Goal: Check status

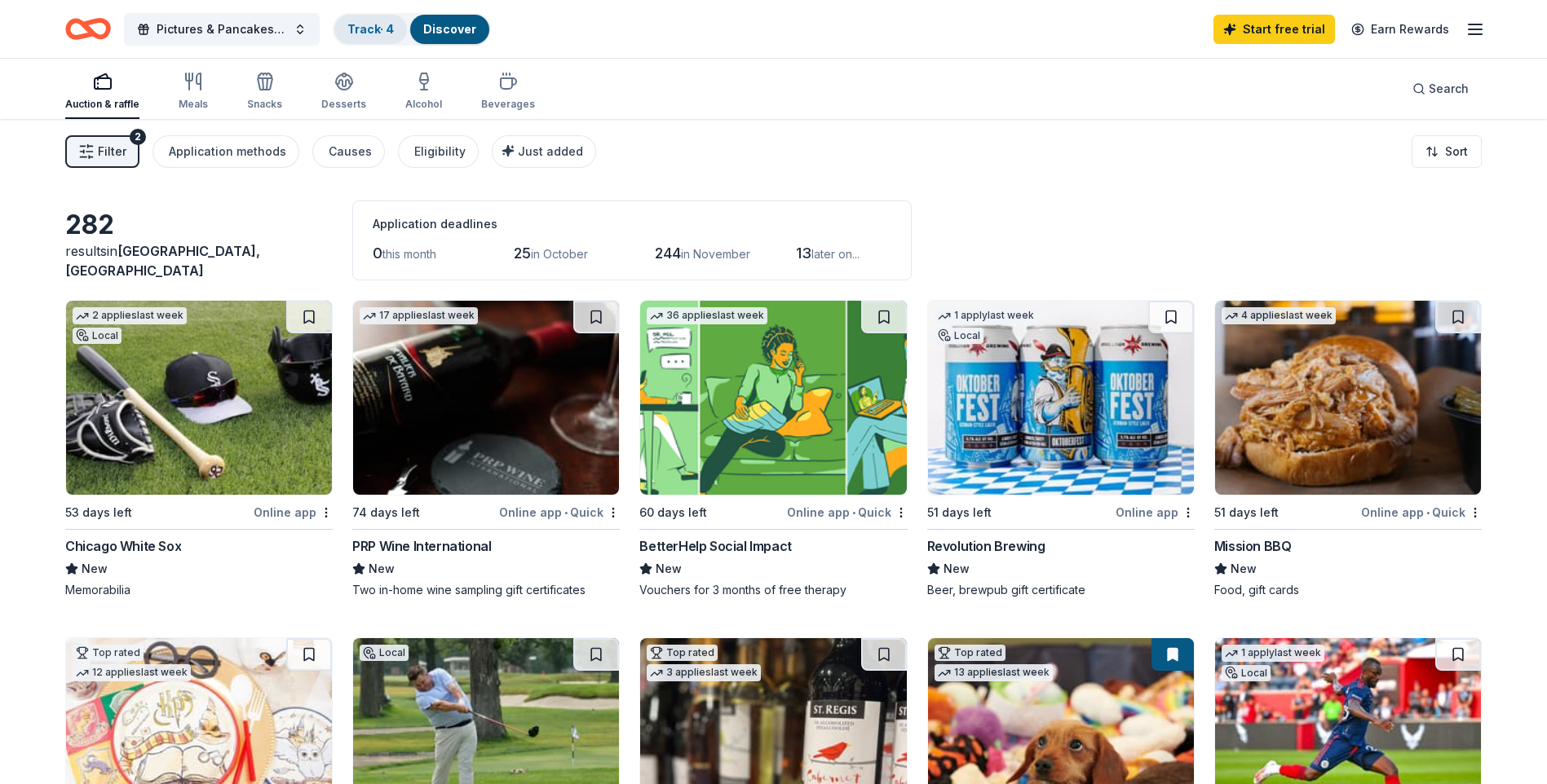
click at [394, 33] on link "Track · 4" at bounding box center [370, 29] width 46 height 14
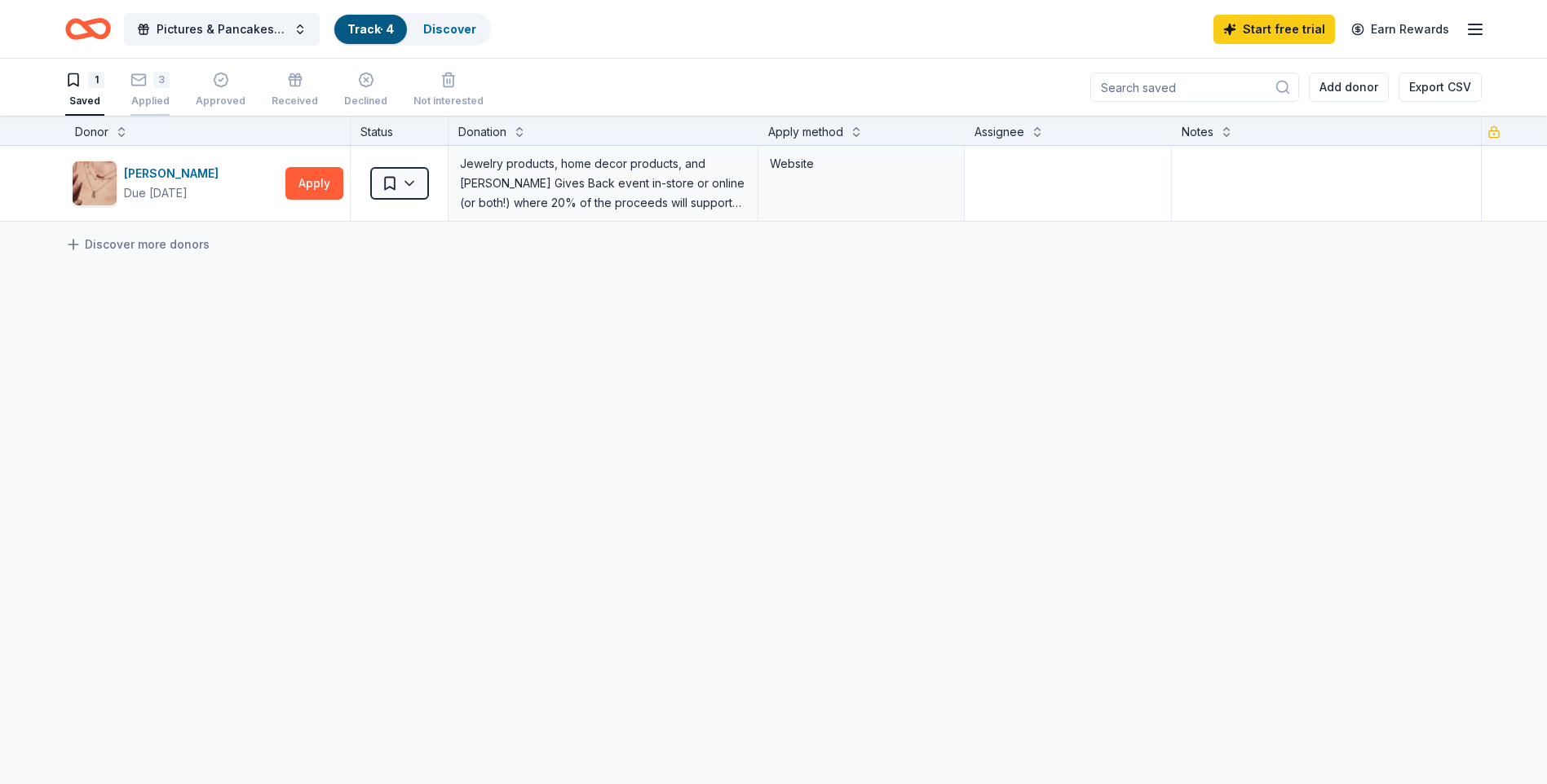
click at [143, 94] on div "Applied" at bounding box center [150, 101] width 39 height 13
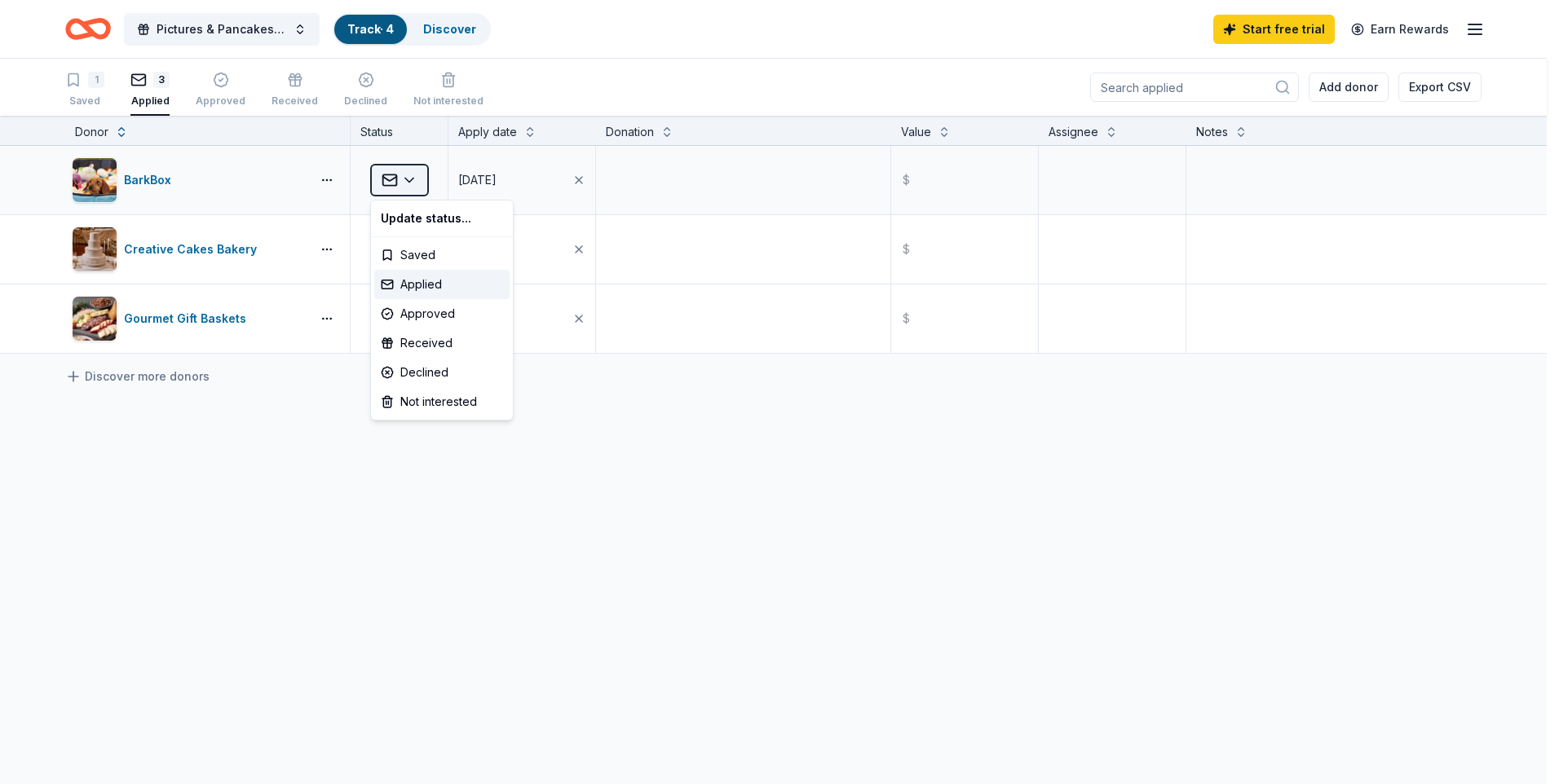
click at [413, 181] on html "Pictures & Pancakes with Santa Track · 4 Discover Start free trial Earn Rewards…" at bounding box center [779, 392] width 1559 height 784
click at [442, 367] on div "Declined" at bounding box center [442, 373] width 136 height 30
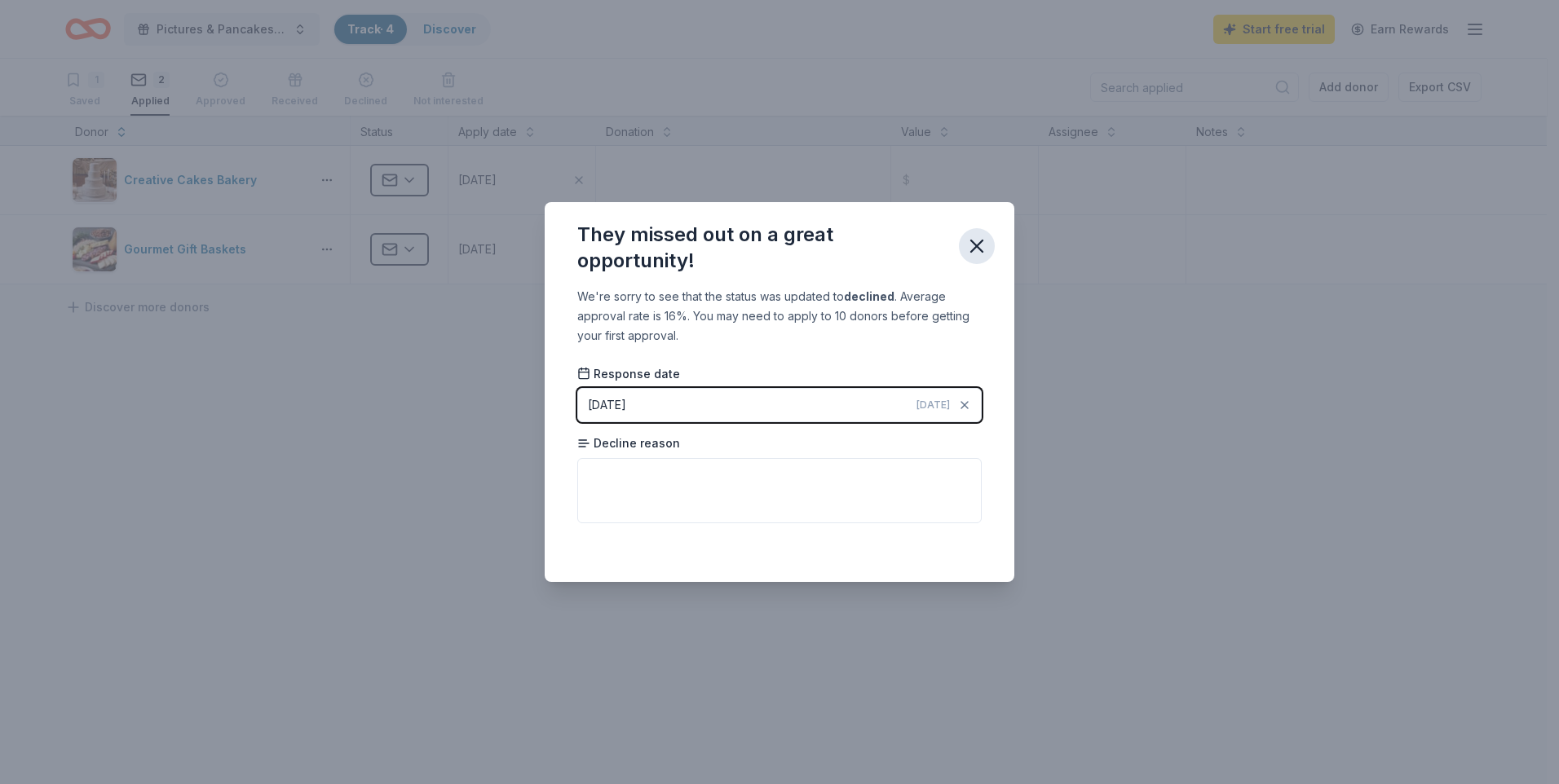
click at [979, 245] on icon "button" at bounding box center [977, 246] width 11 height 11
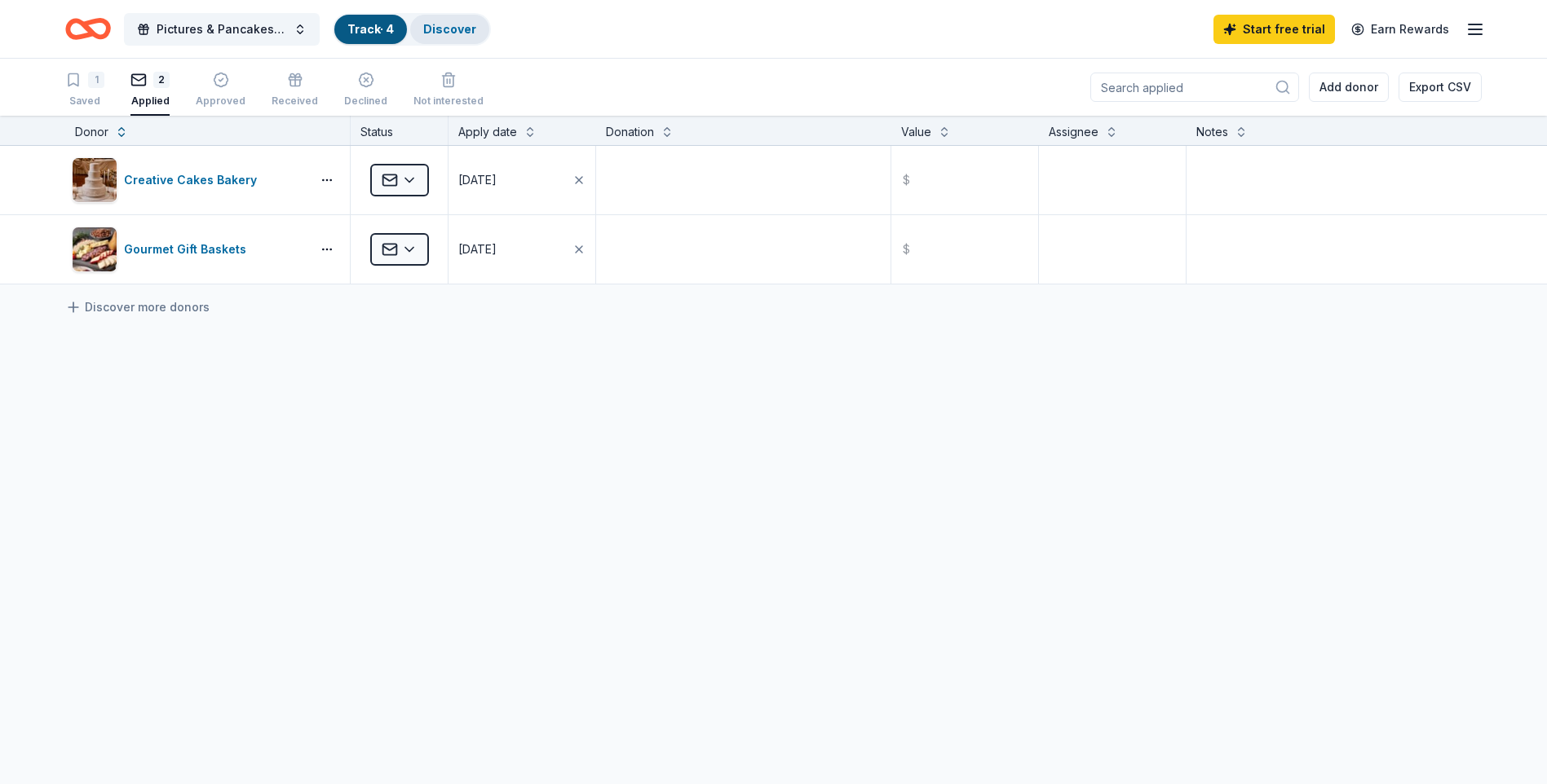
click at [440, 32] on link "Discover" at bounding box center [450, 29] width 53 height 14
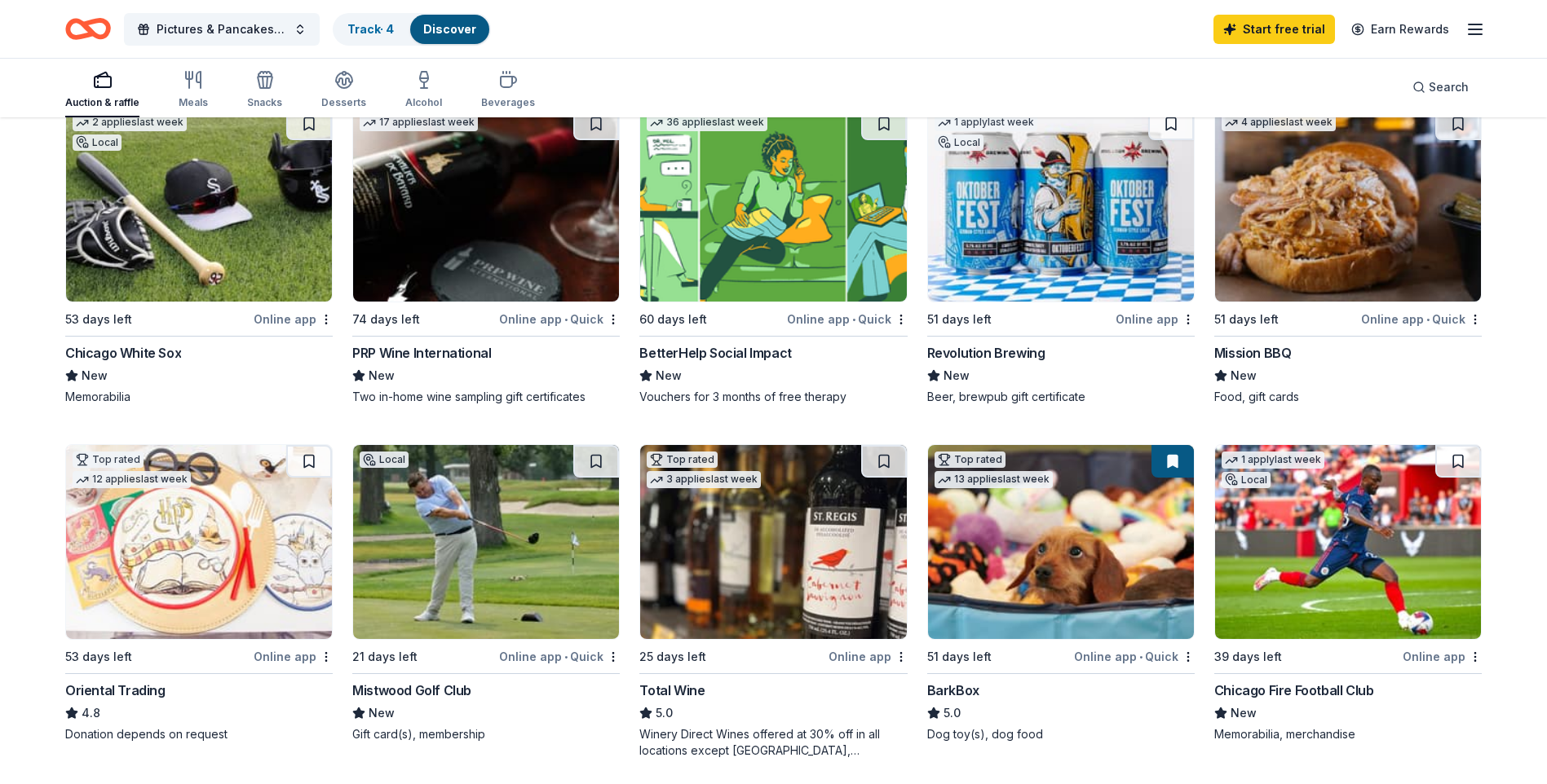
scroll to position [244, 0]
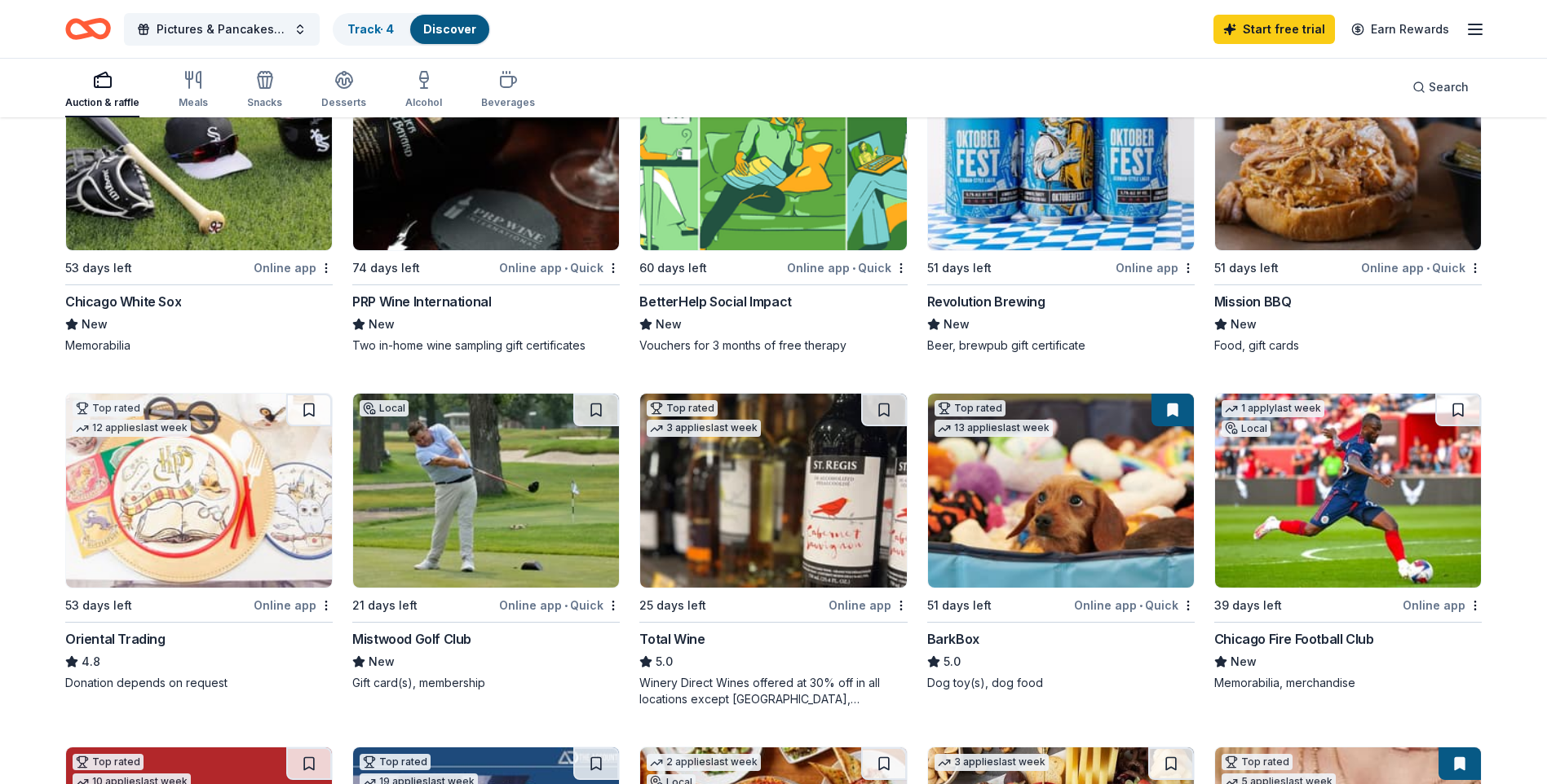
click at [1309, 520] on img at bounding box center [1348, 491] width 266 height 194
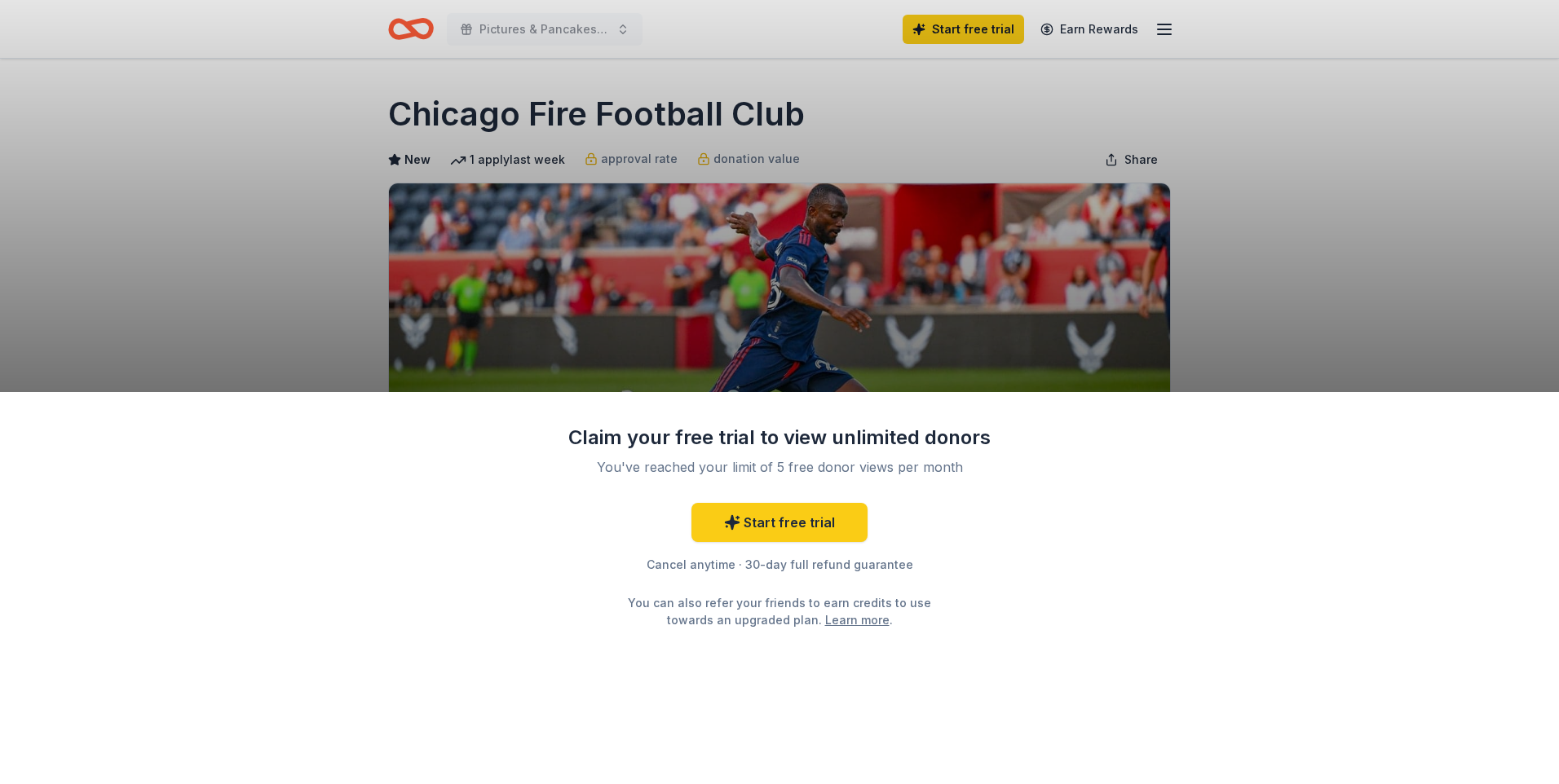
click at [1366, 248] on div "Claim your free trial to view unlimited donors You've reached your limit of 5 f…" at bounding box center [779, 392] width 1559 height 784
